Goal: Navigation & Orientation: Find specific page/section

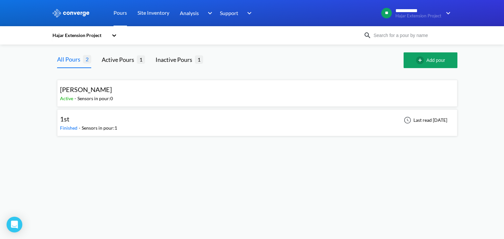
click at [82, 96] on div "Sensors in pour: 0" at bounding box center [94, 98] width 35 height 7
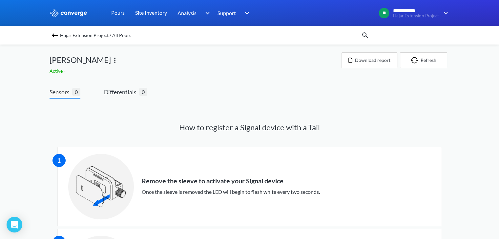
drag, startPoint x: 35, startPoint y: 4, endPoint x: 268, endPoint y: 91, distance: 249.0
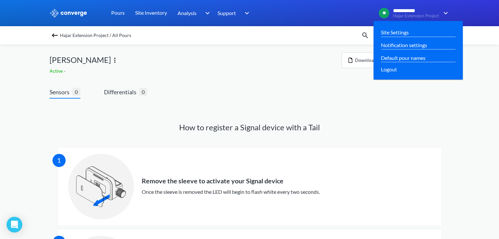
click at [433, 17] on span "Hajar Extension Project" at bounding box center [416, 15] width 46 height 5
click at [392, 32] on link "Site Settings" at bounding box center [395, 32] width 28 height 8
